Goal: Find specific page/section: Find specific page/section

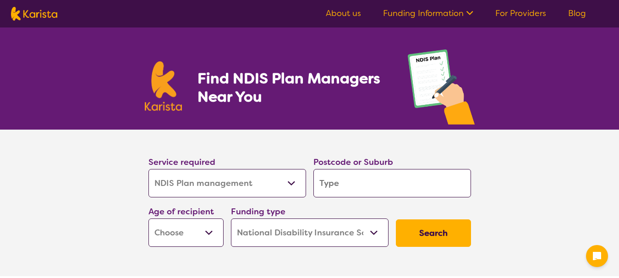
select select "NDIS Plan management"
select select "NDIS"
select select "NDIS Plan management"
select select "NDIS"
select select "NDIS Plan management"
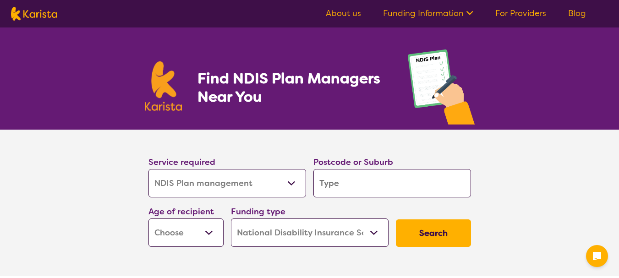
select select "NDIS"
select select "NDIS Plan management"
select select "NDIS"
